Goal: Task Accomplishment & Management: Complete application form

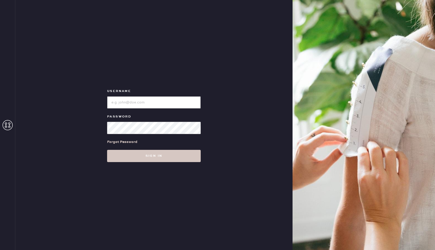
type input "reformationhenderson"
click at [152, 135] on div "Forgot Password" at bounding box center [154, 142] width 94 height 16
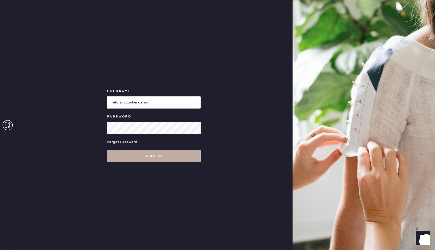
click at [155, 154] on button "Sign in" at bounding box center [154, 156] width 94 height 12
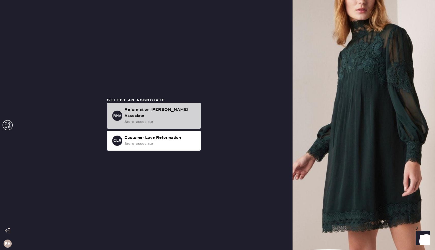
click at [166, 114] on div "Reformation [PERSON_NAME] Associate" at bounding box center [161, 113] width 72 height 12
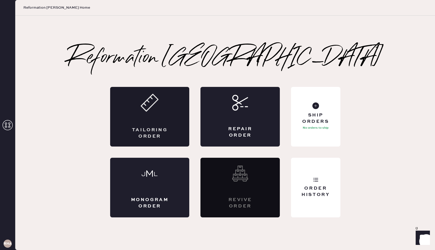
click at [147, 114] on div "Tailoring Order" at bounding box center [149, 117] width 79 height 60
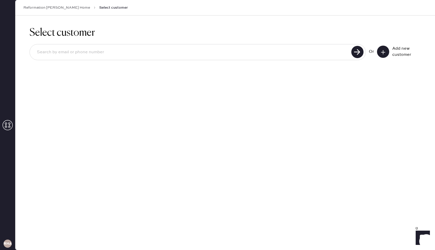
click at [119, 52] on input at bounding box center [191, 52] width 317 height 12
click at [355, 56] on use at bounding box center [358, 52] width 12 height 12
click at [116, 56] on input "[EMAIL_ADDRESS][DOMAIN_NAME]" at bounding box center [191, 52] width 317 height 12
type input "r"
click at [246, 48] on input "9495313939" at bounding box center [191, 52] width 317 height 12
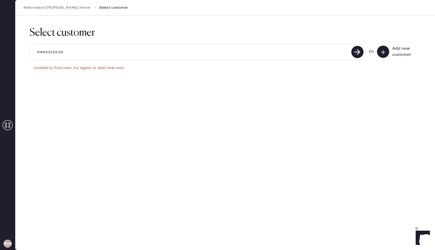
click at [259, 55] on input "9495313939" at bounding box center [191, 52] width 317 height 12
click at [272, 57] on input "9495313939" at bounding box center [191, 52] width 317 height 12
type input "9"
type input "r"
click at [384, 53] on icon at bounding box center [383, 52] width 5 height 5
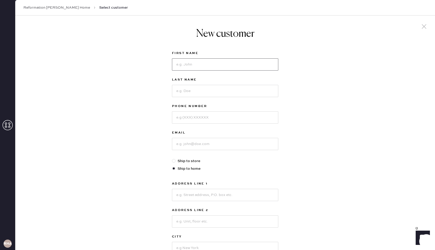
click at [186, 63] on input at bounding box center [225, 64] width 106 height 12
type input "[PERSON_NAME]"
click at [184, 86] on input at bounding box center [225, 91] width 106 height 12
type input "[PERSON_NAME]"
click at [184, 120] on input at bounding box center [225, 117] width 106 height 12
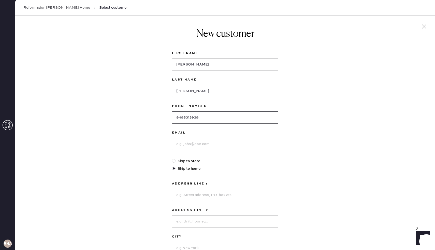
type input "9495313939"
click at [187, 141] on input at bounding box center [225, 144] width 106 height 12
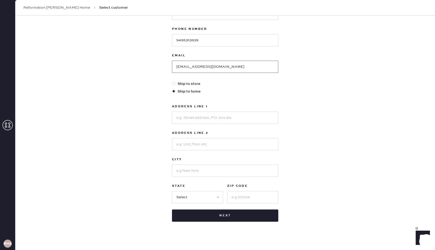
scroll to position [81, 0]
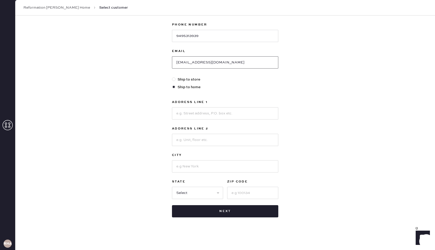
type input "[EMAIL_ADDRESS][DOMAIN_NAME]"
click at [211, 117] on input at bounding box center [225, 113] width 106 height 12
type input "[STREET_ADDRESS]"
click at [201, 166] on input at bounding box center [225, 166] width 106 height 12
type input "[GEOGRAPHIC_DATA]"
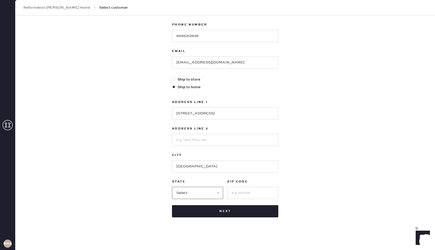
click at [177, 190] on select "Select AK AL AR AZ CA CO CT [GEOGRAPHIC_DATA] DE FL [GEOGRAPHIC_DATA] HI [GEOGR…" at bounding box center [197, 193] width 51 height 12
select select "[GEOGRAPHIC_DATA]"
click at [172, 187] on select "Select AK AL AR AZ CA CO CT [GEOGRAPHIC_DATA] DE FL [GEOGRAPHIC_DATA] HI [GEOGR…" at bounding box center [197, 193] width 51 height 12
click at [241, 196] on input at bounding box center [252, 193] width 51 height 12
type input "75206"
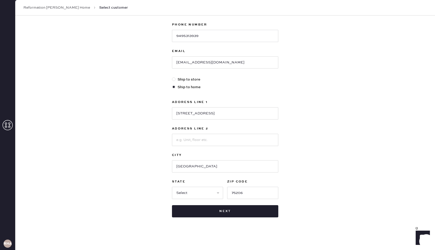
click at [296, 208] on div "New customer First Name [PERSON_NAME] Last Name [PERSON_NAME] Phone Number [PHO…" at bounding box center [225, 92] width 420 height 316
click at [250, 209] on button "Next" at bounding box center [225, 211] width 106 height 12
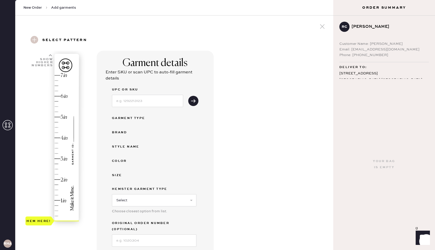
click at [232, 148] on div "Garment details Enter SKU or scan UPC to auto-fill garment details UPC or SKU G…" at bounding box center [213, 183] width 233 height 264
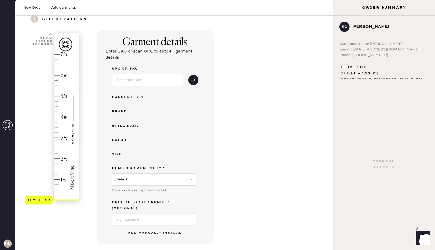
scroll to position [31, 0]
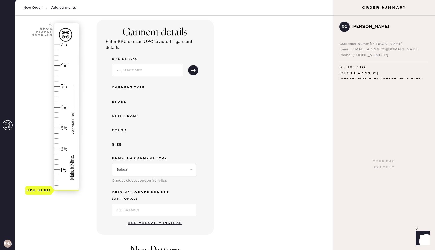
click at [165, 218] on button "Add manually instead" at bounding box center [155, 223] width 60 height 10
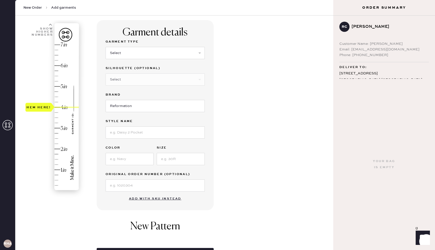
click at [65, 107] on div "Hem here!" at bounding box center [52, 118] width 54 height 150
click at [125, 53] on select "Select Basic Skirt Jeans Leggings Pants Shorts Basic Sleeved Dress Basic Sleeve…" at bounding box center [155, 53] width 99 height 12
select select "2"
click at [106, 47] on select "Select Basic Skirt Jeans Leggings Pants Shorts Basic Sleeved Dress Basic Sleeve…" at bounding box center [155, 53] width 99 height 12
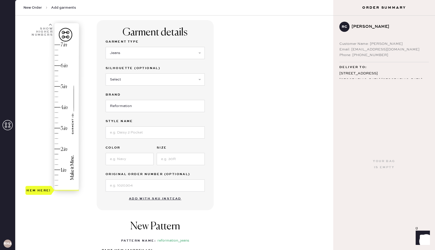
type input "4"
click at [65, 106] on div "Hem here!" at bounding box center [52, 118] width 54 height 150
click at [136, 129] on input at bounding box center [155, 132] width 99 height 12
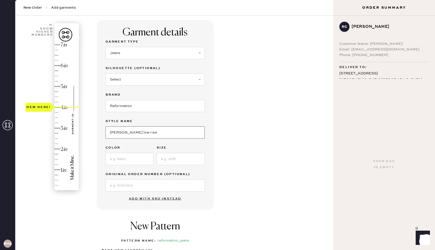
type input "[PERSON_NAME] low rise"
click at [128, 161] on input at bounding box center [130, 159] width 48 height 12
type input "ondine"
click at [168, 161] on input at bounding box center [181, 159] width 48 height 12
type input "27"
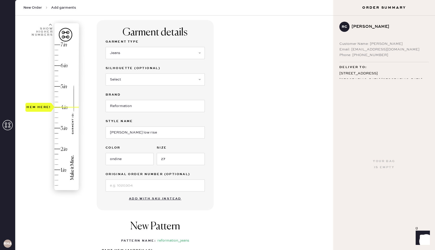
click at [271, 198] on div "Garment details Garment Type Select Basic Skirt Jeans Leggings Pants Shorts Bas…" at bounding box center [213, 164] width 233 height 289
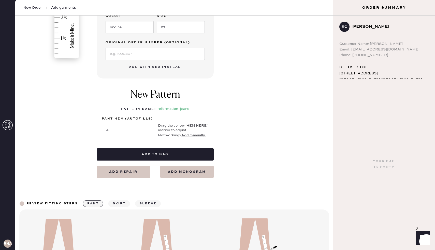
scroll to position [163, 0]
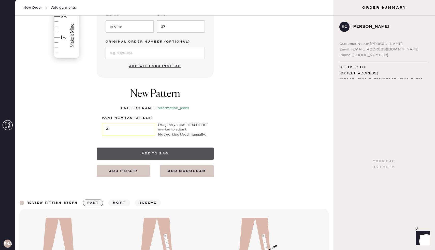
click at [178, 153] on button "Add to bag" at bounding box center [155, 153] width 117 height 12
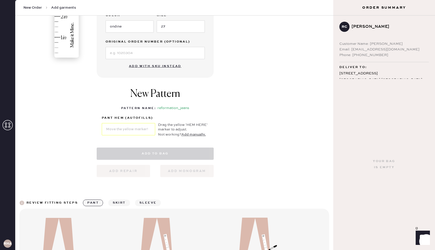
select select "2"
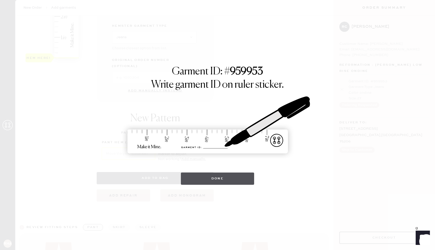
scroll to position [271, 0]
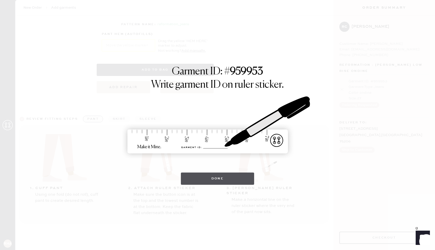
click at [221, 174] on button "Done" at bounding box center [218, 178] width 74 height 12
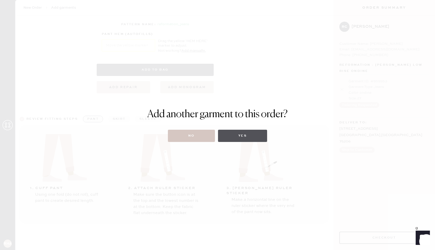
click at [229, 140] on button "Yes" at bounding box center [242, 136] width 49 height 12
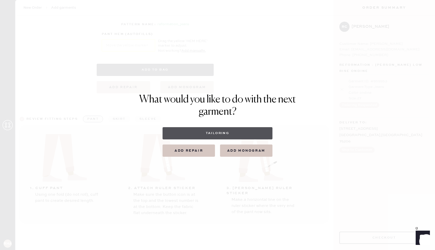
click at [229, 133] on button "Tailoring" at bounding box center [218, 133] width 110 height 12
select select
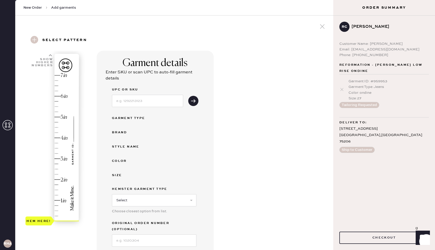
click at [240, 168] on div "Garment details Enter SKU or scan UPC to auto-fill garment details UPC or SKU G…" at bounding box center [213, 183] width 233 height 264
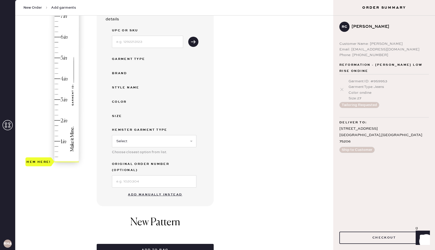
scroll to position [61, 0]
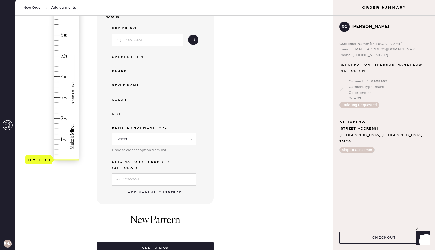
click at [182, 189] on button "Add manually instead" at bounding box center [155, 192] width 60 height 10
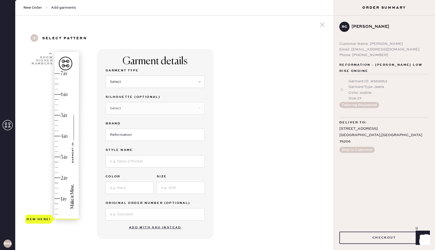
scroll to position [0, 0]
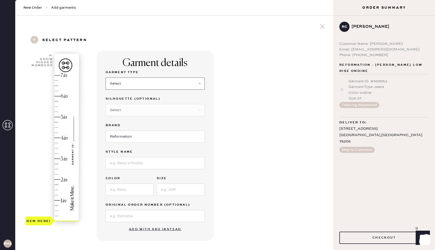
click at [129, 88] on select "Select Basic Skirt Jeans Leggings Pants Shorts Basic Sleeved Dress Basic Sleeve…" at bounding box center [155, 83] width 99 height 12
select select "2"
click at [106, 77] on select "Select Basic Skirt Jeans Leggings Pants Shorts Basic Sleeved Dress Basic Sleeve…" at bounding box center [155, 83] width 99 height 12
type input "4"
click at [56, 138] on div "Hem here!" at bounding box center [52, 148] width 54 height 150
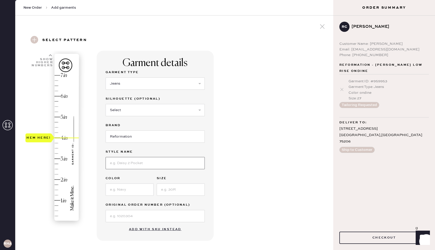
click at [121, 159] on input at bounding box center [155, 163] width 99 height 12
type input "[PERSON_NAME] rise"
click at [119, 187] on input at bounding box center [130, 189] width 48 height 12
type input "white"
click at [176, 194] on input at bounding box center [181, 189] width 48 height 12
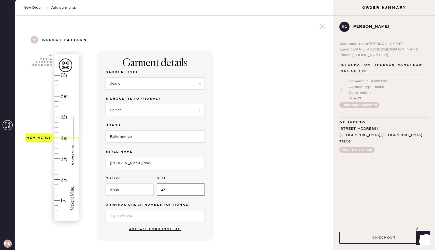
type input "27"
click at [264, 206] on div "Garment details Garment Type Select Basic Skirt Jeans Leggings Pants Shorts Bas…" at bounding box center [213, 195] width 233 height 289
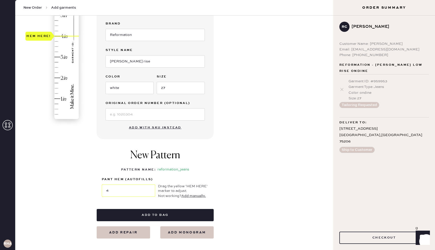
scroll to position [102, 0]
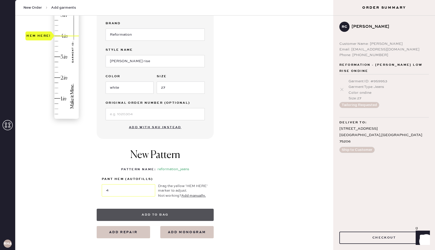
click at [200, 209] on button "Add to bag" at bounding box center [155, 215] width 117 height 12
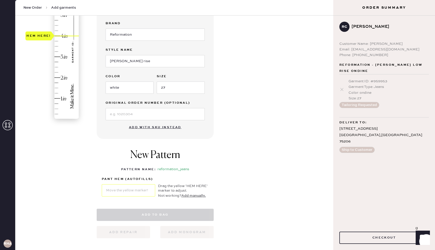
select select "2"
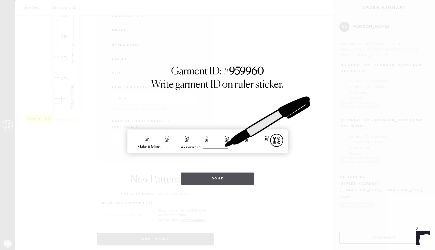
click at [198, 179] on button "Done" at bounding box center [218, 178] width 74 height 12
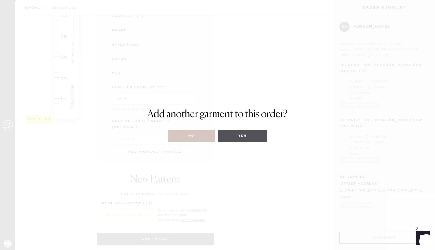
click at [252, 137] on button "Yes" at bounding box center [242, 136] width 49 height 12
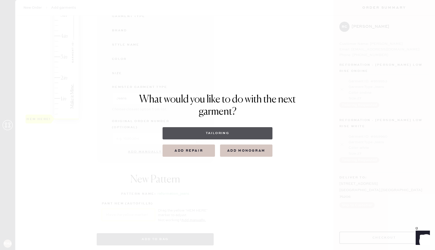
click at [244, 130] on button "Tailoring" at bounding box center [218, 133] width 110 height 12
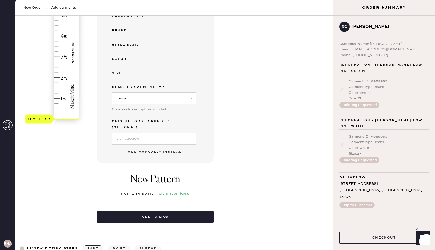
select select
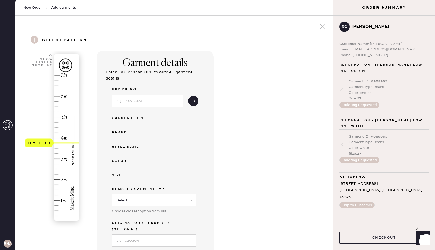
click at [56, 144] on div "Hem here!" at bounding box center [52, 148] width 54 height 150
click at [148, 234] on input at bounding box center [154, 240] width 85 height 12
click at [171, 128] on div "UPC or SKU Garment Type Brand Style name Color Size Hemster Garment Type Select…" at bounding box center [155, 167] width 87 height 160
click at [300, 168] on div "Garment details Enter SKU or scan UPC to auto-fill garment details UPC or SKU G…" at bounding box center [213, 183] width 233 height 264
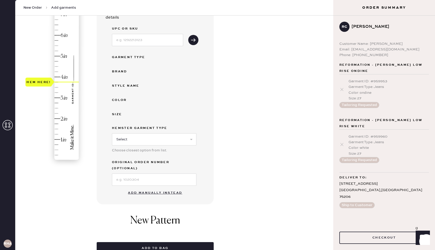
scroll to position [61, 0]
click at [175, 187] on button "Add manually instead" at bounding box center [155, 192] width 60 height 10
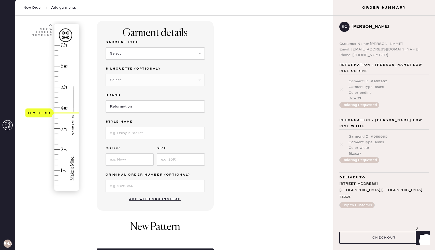
scroll to position [20, 0]
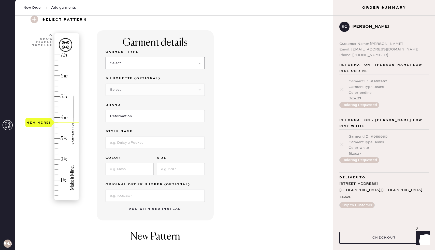
click at [138, 63] on select "Select Basic Skirt Jeans Leggings Pants Shorts Basic Sleeved Dress Basic Sleeve…" at bounding box center [155, 63] width 99 height 12
select select "2"
click at [106, 57] on select "Select Basic Skirt Jeans Leggings Pants Shorts Basic Sleeved Dress Basic Sleeve…" at bounding box center [155, 63] width 99 height 12
type input "3.75"
click at [62, 125] on div "Hem here!" at bounding box center [52, 128] width 54 height 150
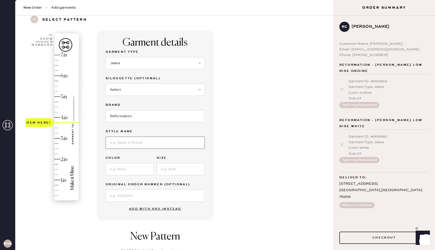
click at [135, 140] on input at bounding box center [155, 142] width 99 height 12
type input "val mid rise"
click at [139, 171] on input at bounding box center [130, 169] width 48 height 12
type input "black"
click at [179, 162] on div at bounding box center [181, 168] width 48 height 13
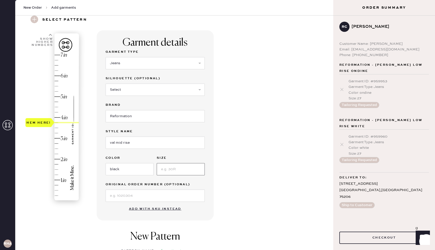
click at [178, 167] on input at bounding box center [181, 169] width 48 height 12
type input "27"
click at [243, 219] on div "Garment details Garment Type Select Basic Skirt Jeans Leggings Pants Shorts Bas…" at bounding box center [213, 174] width 233 height 289
click at [243, 218] on div "Garment details Garment Type Select Basic Skirt Jeans Leggings Pants Shorts Bas…" at bounding box center [213, 174] width 233 height 289
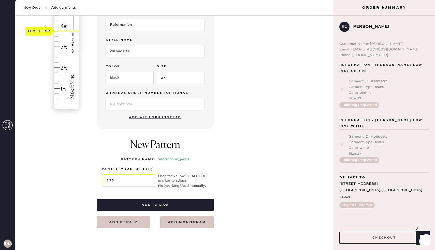
scroll to position [112, 0]
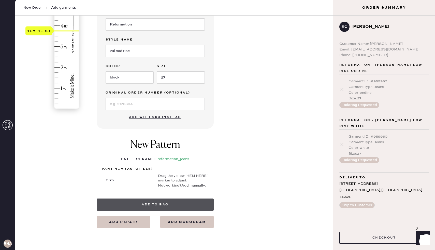
click at [185, 207] on button "Add to bag" at bounding box center [155, 204] width 117 height 12
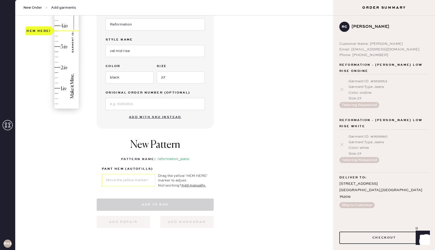
select select "2"
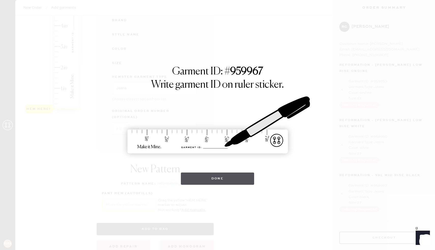
click at [211, 179] on button "Done" at bounding box center [218, 178] width 74 height 12
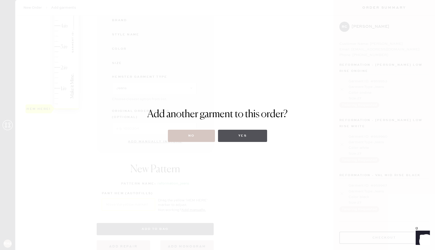
click at [240, 135] on button "Yes" at bounding box center [242, 136] width 49 height 12
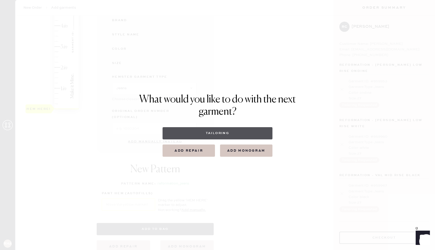
click at [230, 135] on button "Tailoring" at bounding box center [218, 133] width 110 height 12
select select
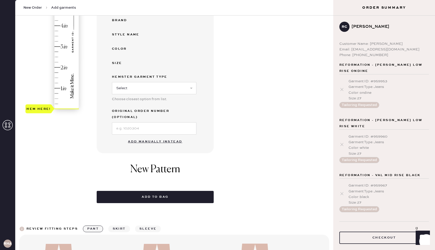
scroll to position [0, 0]
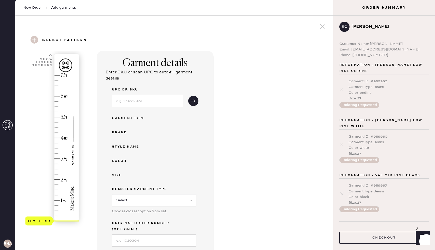
drag, startPoint x: 259, startPoint y: 160, endPoint x: 261, endPoint y: 154, distance: 6.5
click at [259, 160] on div "Garment details Enter SKU or scan UPC to auto-fill garment details UPC or SKU G…" at bounding box center [213, 183] width 233 height 264
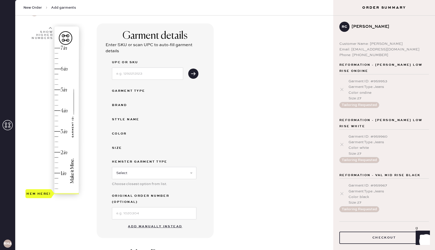
scroll to position [51, 0]
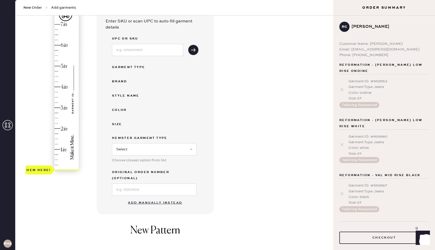
click at [169, 198] on button "Add manually instead" at bounding box center [155, 203] width 60 height 10
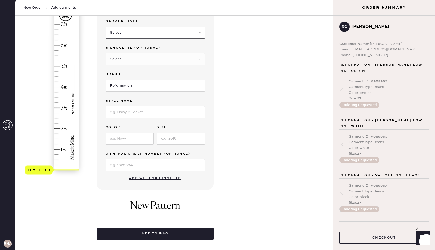
click at [150, 33] on select "Select Basic Skirt Jeans Leggings Pants Shorts Basic Sleeved Dress Basic Sleeve…" at bounding box center [155, 32] width 99 height 12
select select "2"
click at [106, 26] on select "Select Basic Skirt Jeans Leggings Pants Shorts Basic Sleeved Dress Basic Sleeve…" at bounding box center [155, 32] width 99 height 12
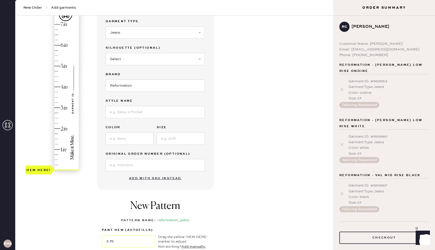
click at [65, 92] on div "Hem here!" at bounding box center [52, 97] width 54 height 150
click at [133, 117] on input at bounding box center [155, 112] width 99 height 12
type input "5"
click at [60, 65] on div "Hem here!" at bounding box center [52, 97] width 54 height 150
click at [126, 105] on div at bounding box center [155, 111] width 99 height 13
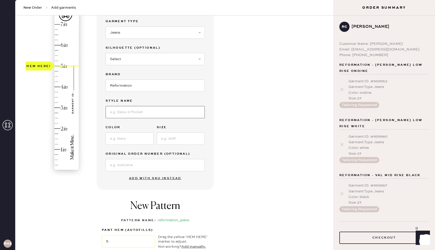
click at [126, 109] on input at bounding box center [155, 112] width 99 height 12
type input "bella silk skirt"
click at [162, 138] on input at bounding box center [181, 138] width 48 height 12
type input "small"
click at [138, 139] on input at bounding box center [130, 138] width 48 height 12
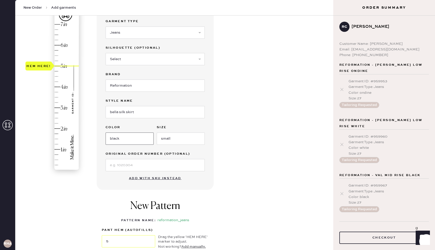
type input "black"
click at [260, 162] on div "Garment details Garment Type Select Basic Skirt Jeans Leggings Pants Shorts Bas…" at bounding box center [213, 144] width 233 height 289
click at [164, 27] on select "Select Basic Skirt Jeans Leggings Pants Shorts Basic Sleeved Dress Basic Sleeve…" at bounding box center [155, 32] width 99 height 12
select select "13"
click at [106, 26] on select "Select Basic Skirt Jeans Leggings Pants Shorts Basic Sleeved Dress Basic Sleeve…" at bounding box center [155, 32] width 99 height 12
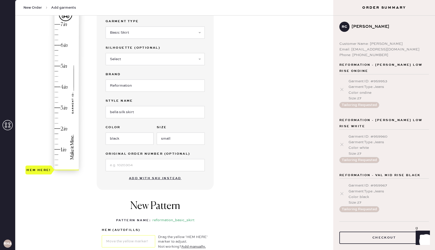
type input "5"
click at [68, 67] on div "Hem here!" at bounding box center [52, 97] width 54 height 150
click at [211, 188] on div "Garment details Garment Type Select Basic Skirt Jeans Leggings Pants Shorts Bas…" at bounding box center [155, 95] width 117 height 190
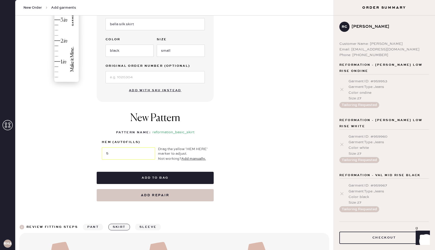
scroll to position [143, 0]
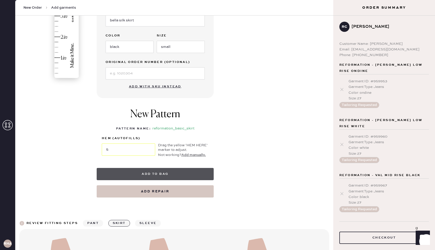
click at [188, 176] on button "Add to bag" at bounding box center [155, 174] width 117 height 12
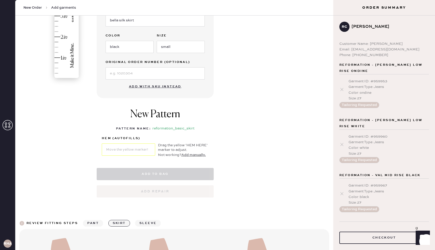
select select "13"
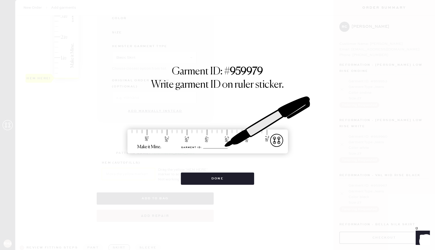
click at [204, 189] on div "Garment ID: # 959979 Write garment ID on ruler sticker. Done" at bounding box center [217, 125] width 435 height 250
click at [204, 186] on div "Garment ID: # 959979 Write garment ID on ruler sticker. Done" at bounding box center [217, 125] width 435 height 250
click at [204, 177] on button "Done" at bounding box center [218, 178] width 74 height 12
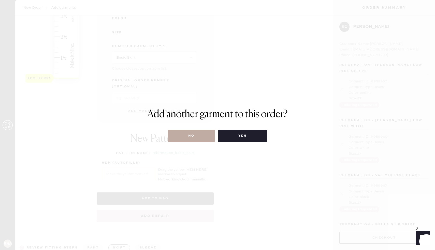
click at [202, 136] on button "No" at bounding box center [191, 136] width 47 height 12
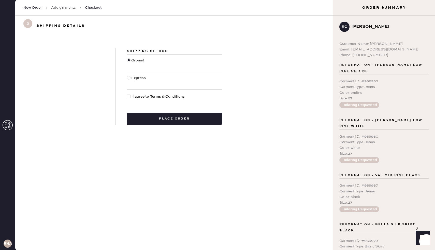
click at [139, 96] on span "I agree to Terms & Conditions" at bounding box center [159, 97] width 52 height 6
click at [127, 94] on input "I agree to Terms & Conditions" at bounding box center [127, 94] width 0 height 0
checkbox input "true"
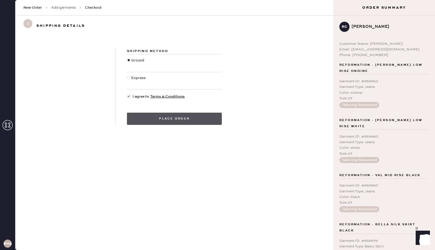
click at [155, 123] on button "Place order" at bounding box center [174, 119] width 95 height 12
